Goal: Information Seeking & Learning: Find contact information

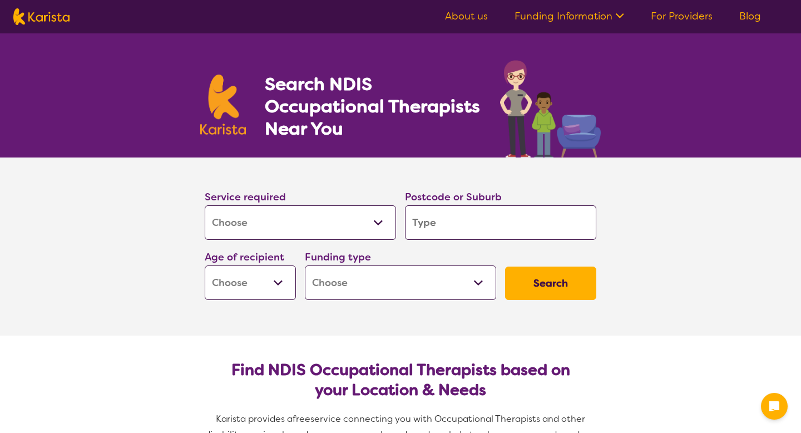
select select "[MEDICAL_DATA]"
click at [435, 225] on input "search" at bounding box center [500, 222] width 191 height 34
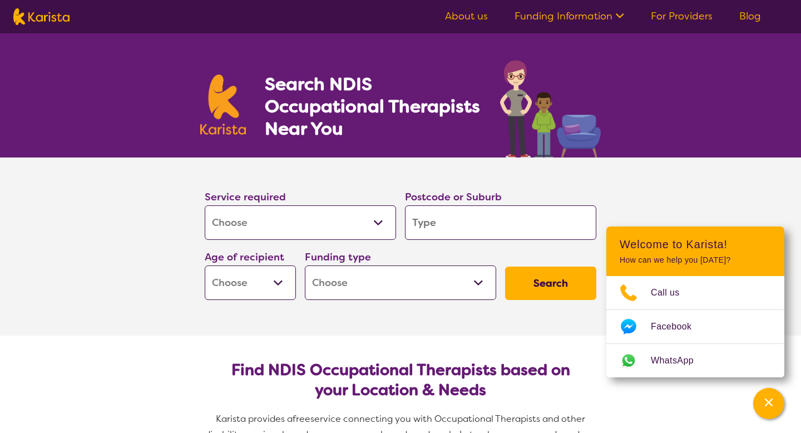
type input "6000"
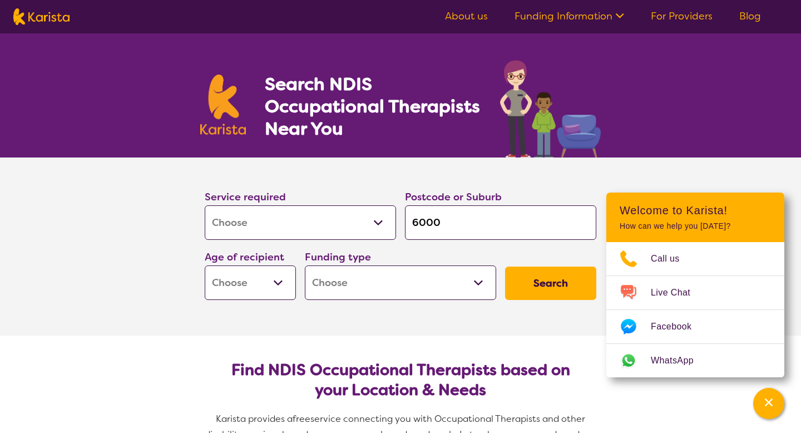
click at [288, 278] on select "Early Childhood - 0 to 9 Child - 10 to 11 Adolescent - 12 to 17 Adult - 18 to 6…" at bounding box center [250, 282] width 91 height 34
select select "AD"
click at [538, 289] on button "Search" at bounding box center [550, 282] width 91 height 33
click at [453, 283] on select "Home Care Package (HCP) National Disability Insurance Scheme (NDIS) I don't know" at bounding box center [400, 282] width 191 height 34
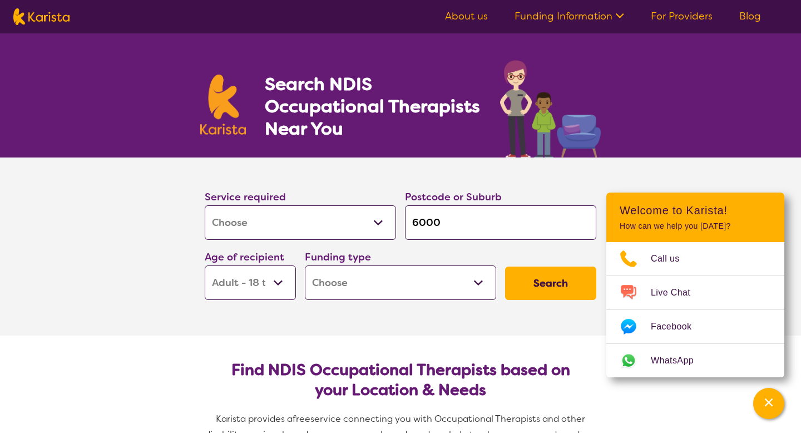
select select "NDIS"
click at [531, 280] on button "Search" at bounding box center [550, 282] width 91 height 33
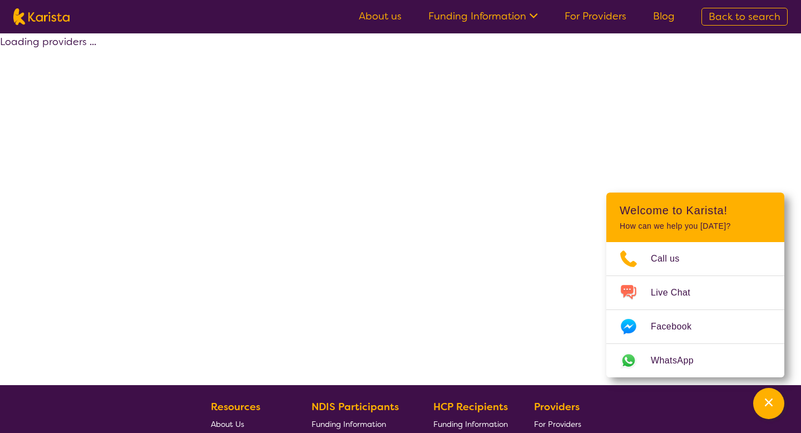
select select "by_score"
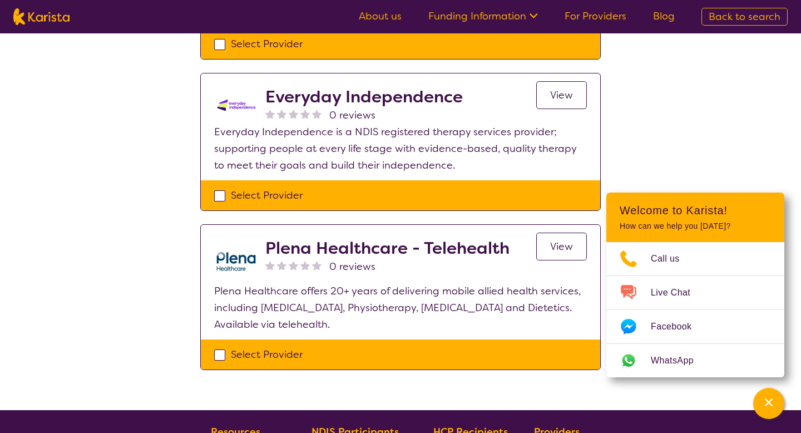
scroll to position [378, 0]
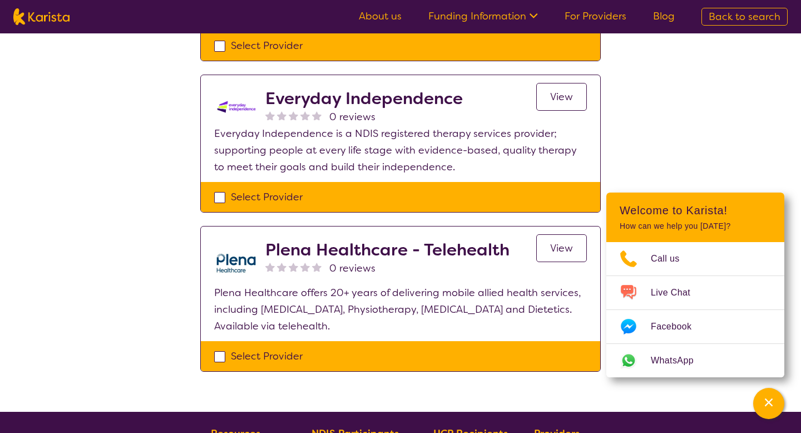
click at [537, 100] on link "View" at bounding box center [561, 97] width 51 height 28
